Goal: Book appointment/travel/reservation

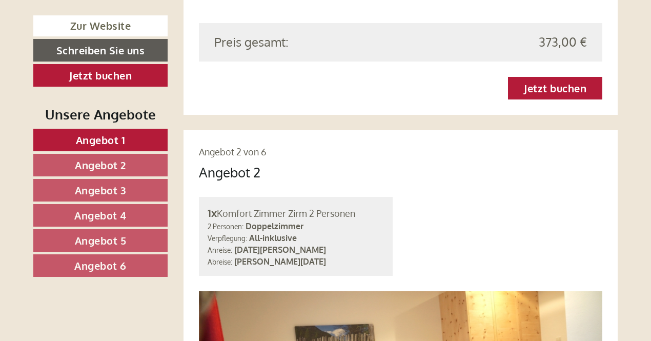
scroll to position [1318, 0]
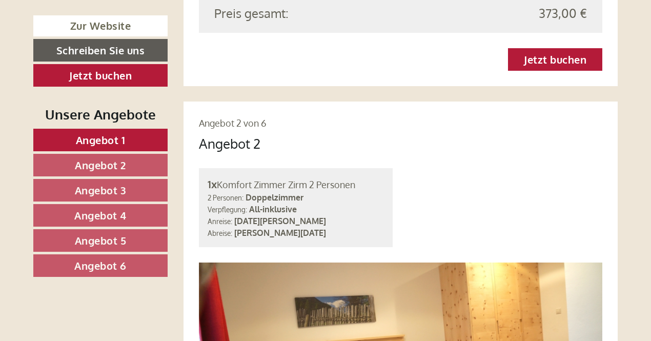
click at [108, 189] on span "Angebot 3" at bounding box center [101, 190] width 52 height 13
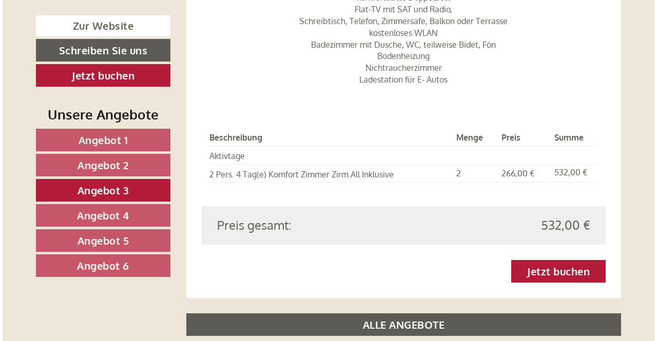
scroll to position [1099, 0]
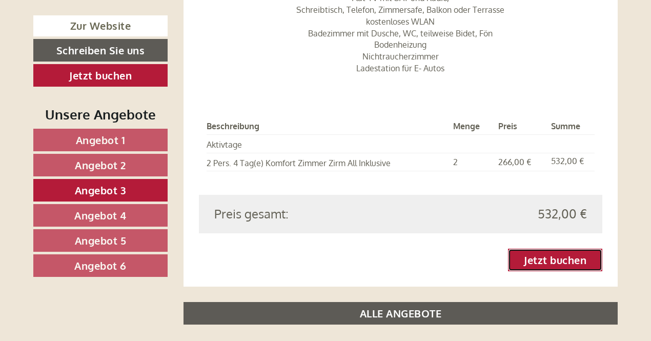
click at [551, 249] on link "Jetzt buchen" at bounding box center [555, 260] width 94 height 23
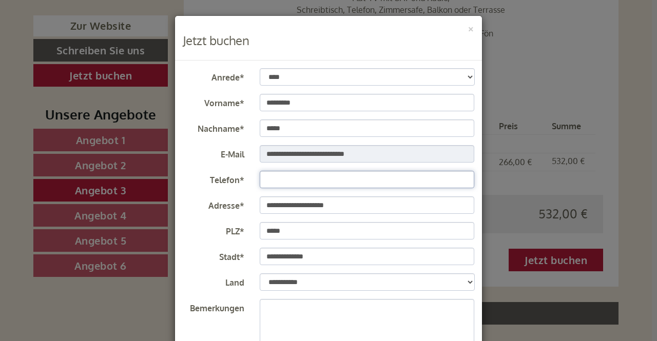
click at [270, 179] on input "Telefon*" at bounding box center [367, 179] width 215 height 17
type input "**********"
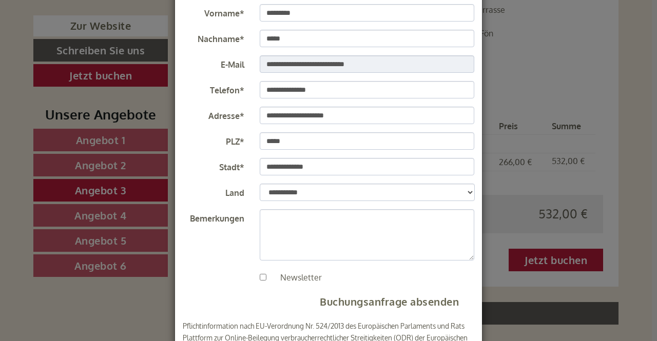
scroll to position [92, 0]
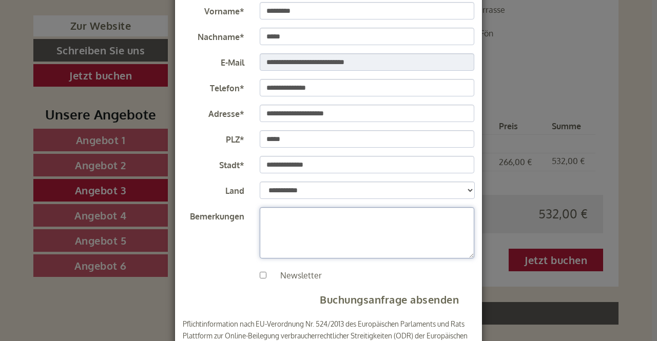
click at [274, 217] on textarea "Bemerkungen" at bounding box center [367, 232] width 215 height 51
type textarea "**********"
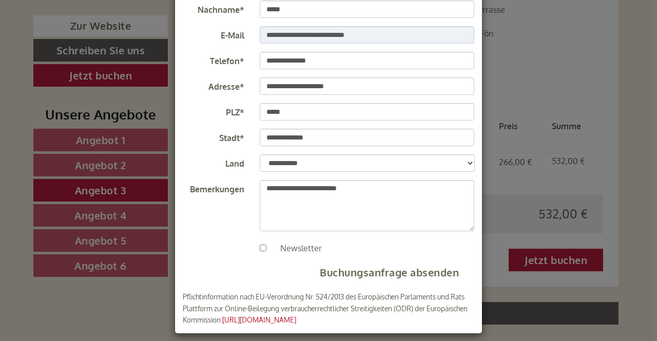
scroll to position [127, 0]
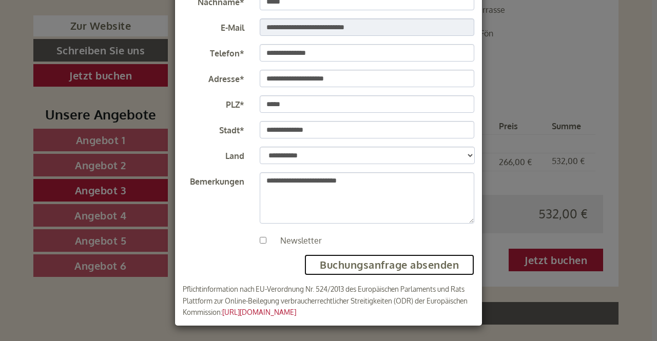
click at [359, 264] on button "Buchungsanfrage absenden" at bounding box center [389, 264] width 170 height 21
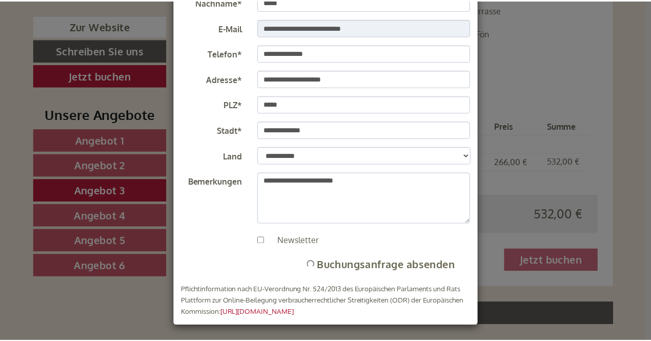
scroll to position [0, 0]
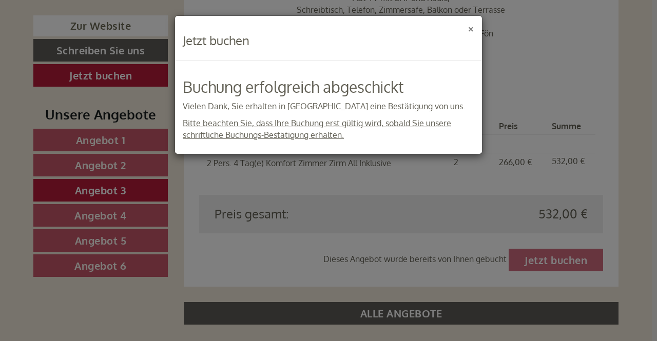
click at [470, 29] on button "×" at bounding box center [470, 28] width 7 height 11
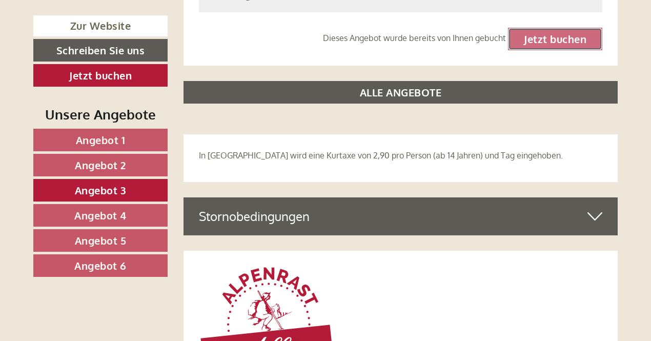
scroll to position [1332, 0]
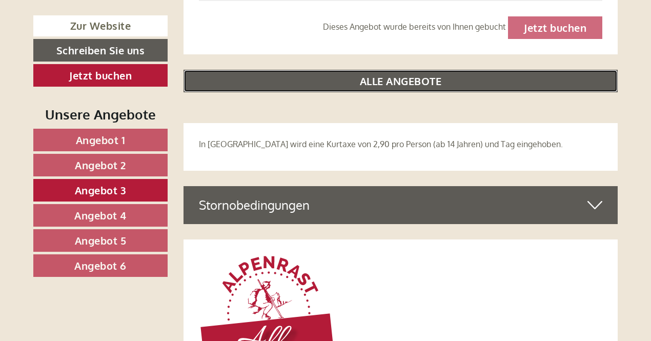
click at [420, 70] on link "ALLE ANGEBOTE" at bounding box center [401, 81] width 435 height 23
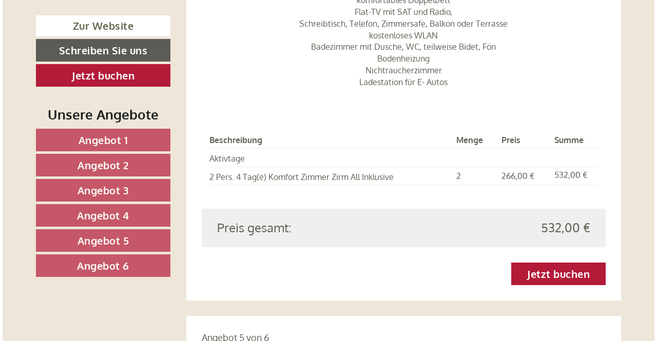
scroll to position [3429, 0]
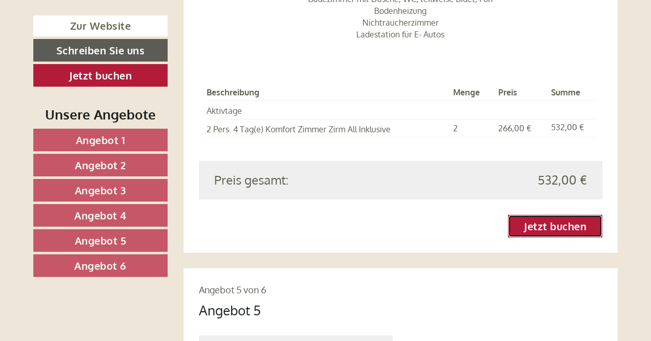
click at [562, 215] on link "Jetzt buchen" at bounding box center [555, 226] width 94 height 23
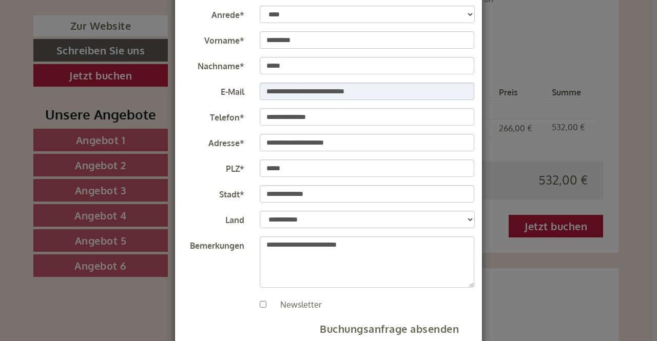
scroll to position [63, 0]
click at [403, 330] on button "Buchungsanfrage absenden" at bounding box center [389, 329] width 170 height 21
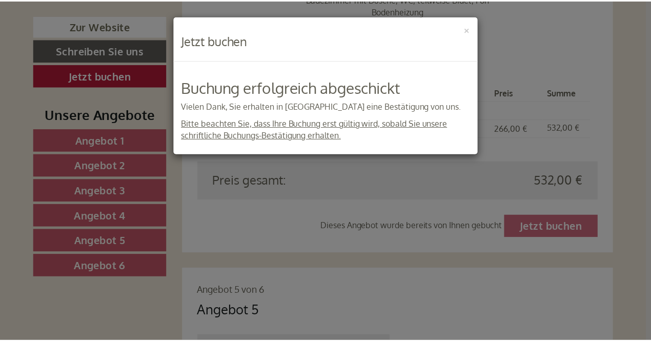
scroll to position [0, 0]
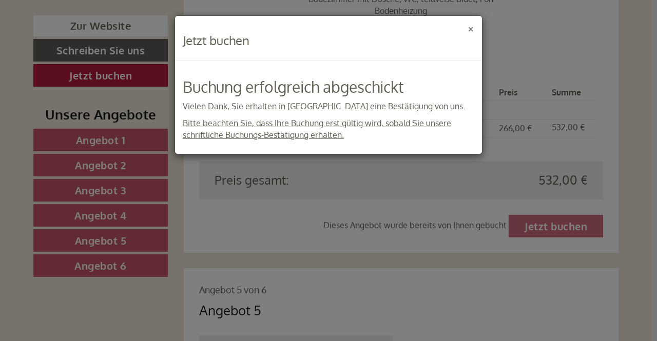
click at [469, 29] on button "×" at bounding box center [470, 28] width 7 height 11
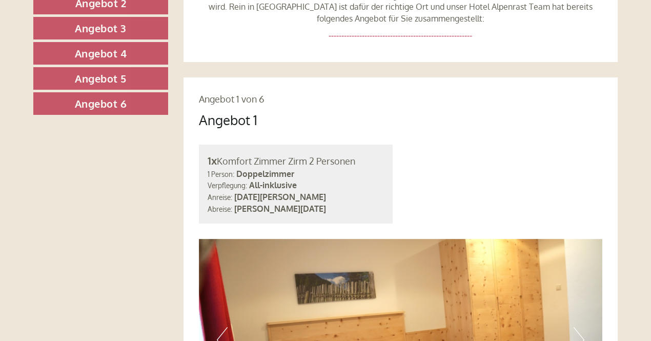
scroll to position [48, 0]
